Goal: Complete application form

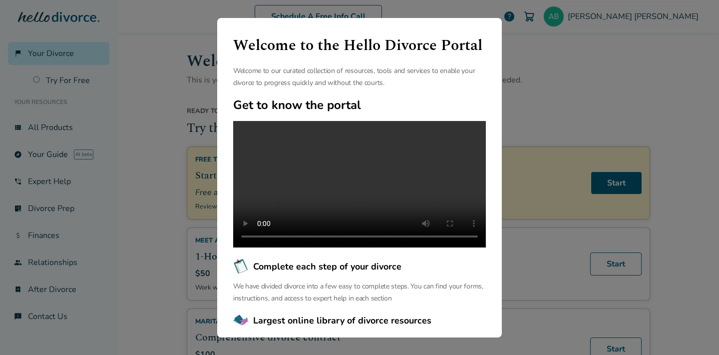
scroll to position [95, 0]
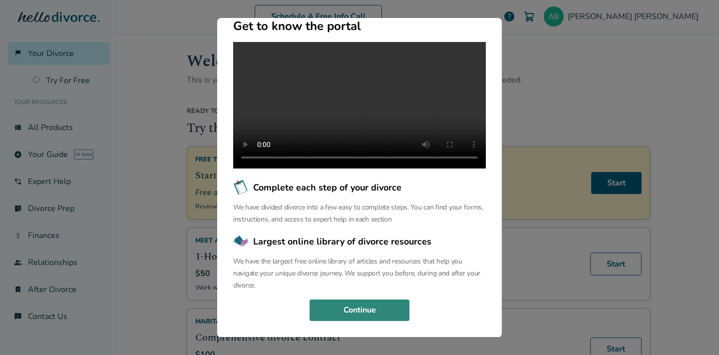
click at [367, 309] on button "Continue" at bounding box center [360, 310] width 100 height 22
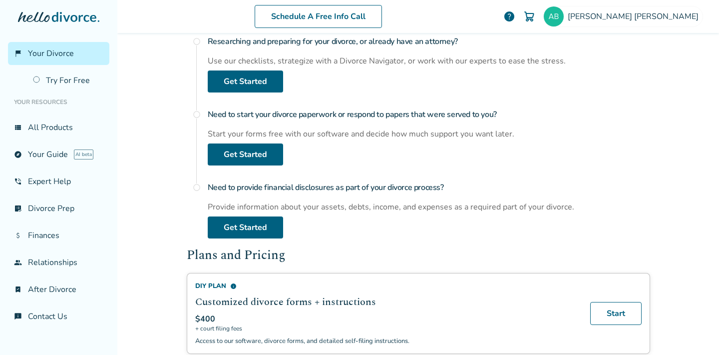
scroll to position [402, 0]
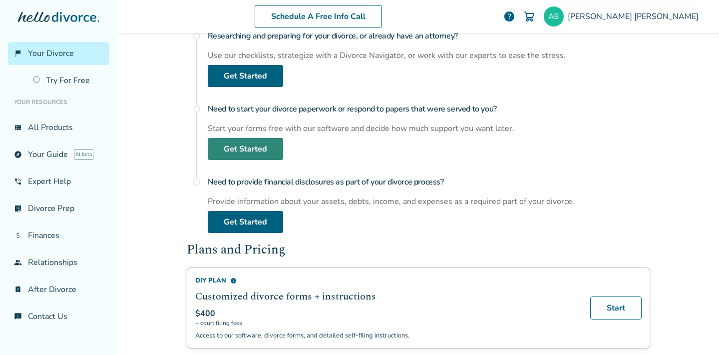
click at [258, 149] on link "Get Started" at bounding box center [245, 149] width 75 height 22
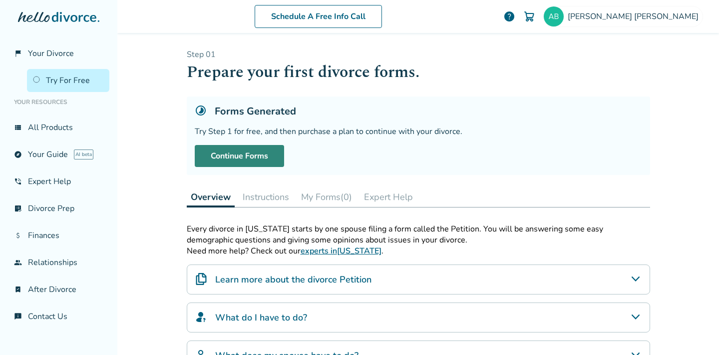
click at [259, 155] on link "Continue Forms" at bounding box center [239, 156] width 89 height 22
